Goal: Task Accomplishment & Management: Manage account settings

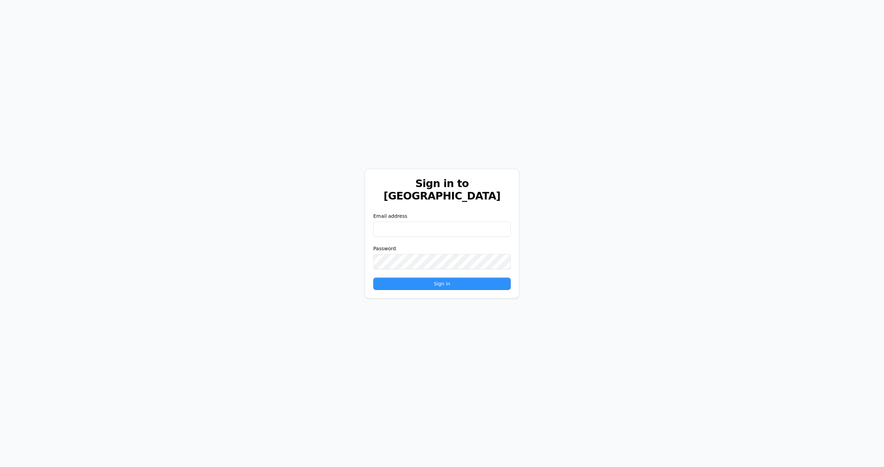
click at [437, 234] on form "Email address Password Sign in" at bounding box center [441, 251] width 137 height 77
click at [425, 223] on input "email" at bounding box center [441, 229] width 137 height 15
type input "**********"
click at [373, 278] on button "Sign in" at bounding box center [441, 284] width 137 height 12
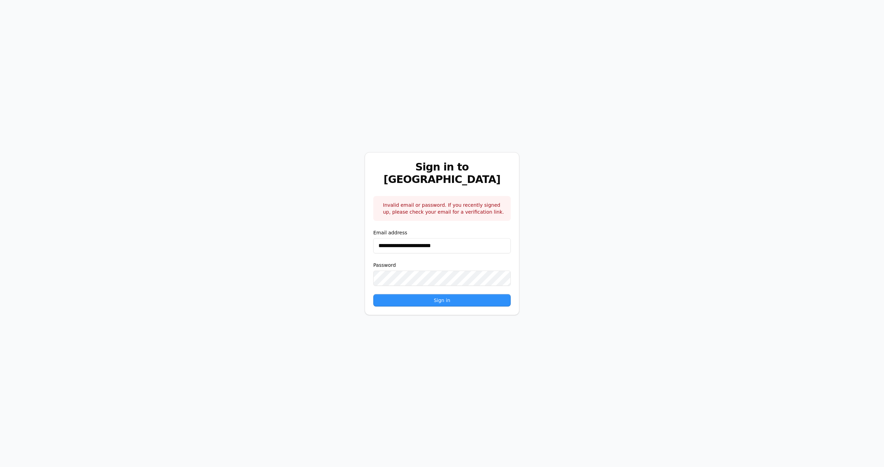
click at [373, 294] on button "Sign in" at bounding box center [441, 300] width 137 height 12
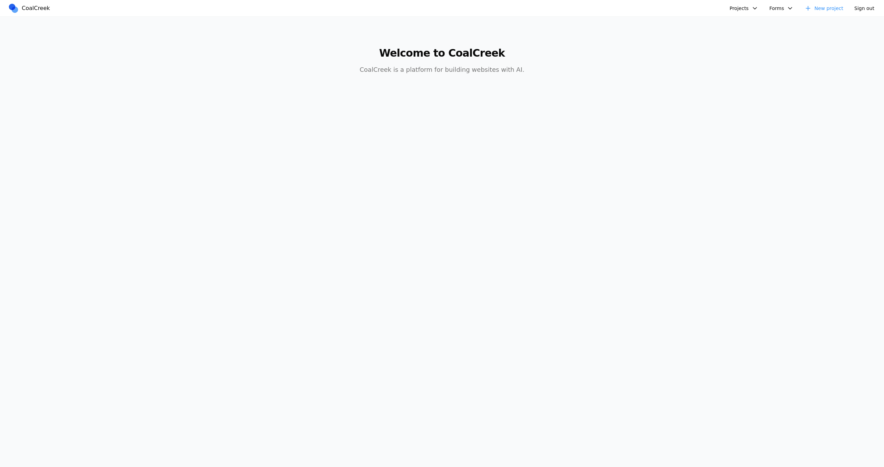
click at [739, 5] on button "Projects" at bounding box center [743, 8] width 37 height 10
click at [741, 33] on link "Reducto" at bounding box center [770, 36] width 80 height 12
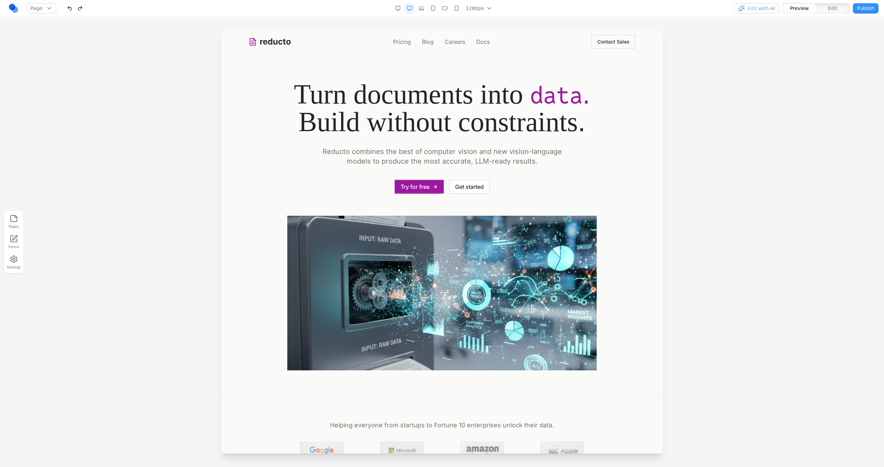
click at [17, 13] on div "Page: Manage pages" at bounding box center [151, 8] width 286 height 11
click at [13, 11] on link at bounding box center [13, 8] width 10 height 10
click at [825, 7] on button "Edit" at bounding box center [832, 8] width 33 height 9
click at [796, 7] on span "Preview" at bounding box center [799, 8] width 19 height 7
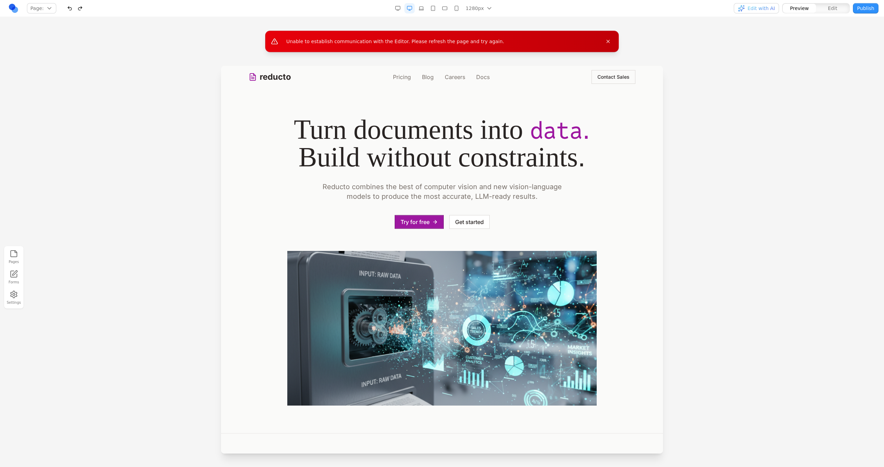
click at [14, 7] on link at bounding box center [13, 8] width 10 height 10
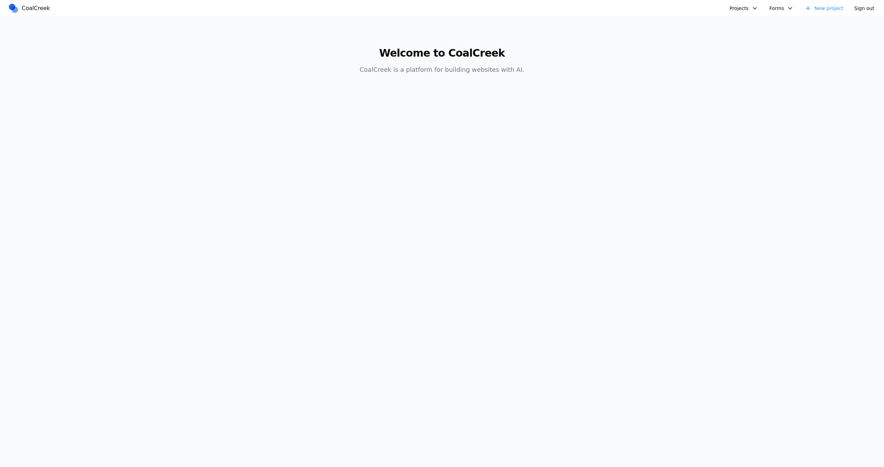
click at [741, 3] on button "Projects" at bounding box center [743, 8] width 37 height 10
click at [742, 20] on link "Databricks Data + AI Summit" at bounding box center [770, 24] width 80 height 12
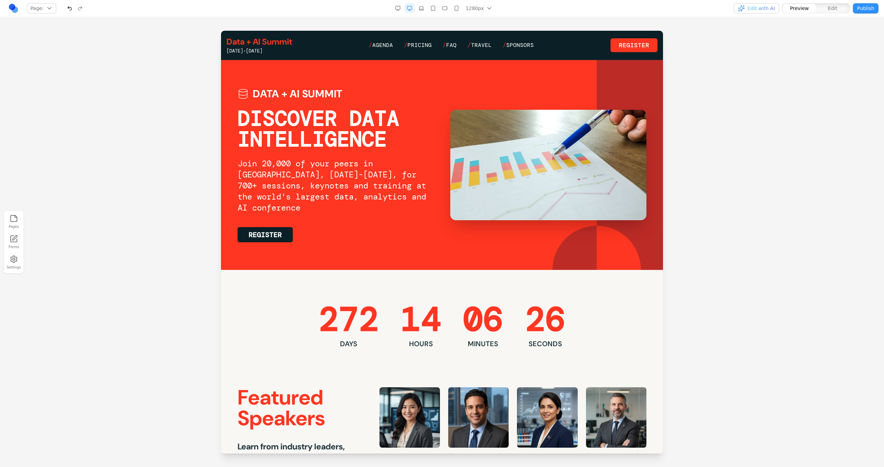
click at [363, 247] on section "Data + AI Summit DISCOVER DATA INTELLIGENCE Join 20,000 of your peers in [GEOGR…" at bounding box center [442, 165] width 442 height 210
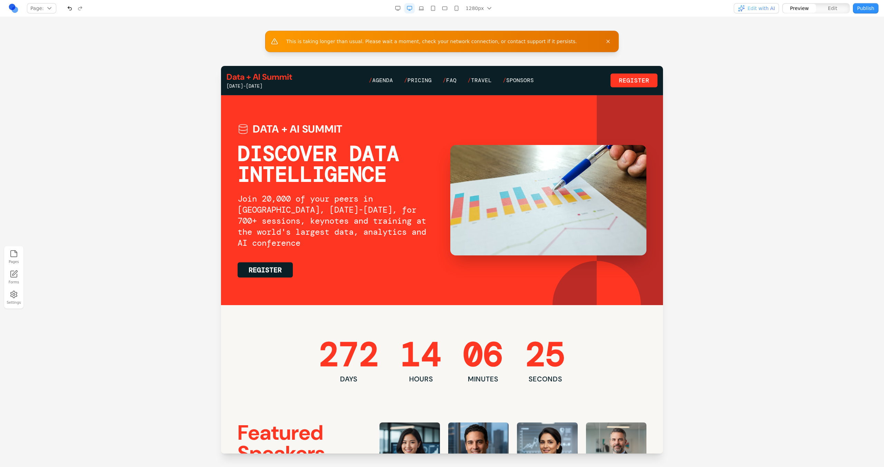
click at [825, 11] on button "Edit" at bounding box center [832, 8] width 33 height 9
click at [802, 11] on span "Preview" at bounding box center [799, 8] width 19 height 7
